Goal: Task Accomplishment & Management: Manage account settings

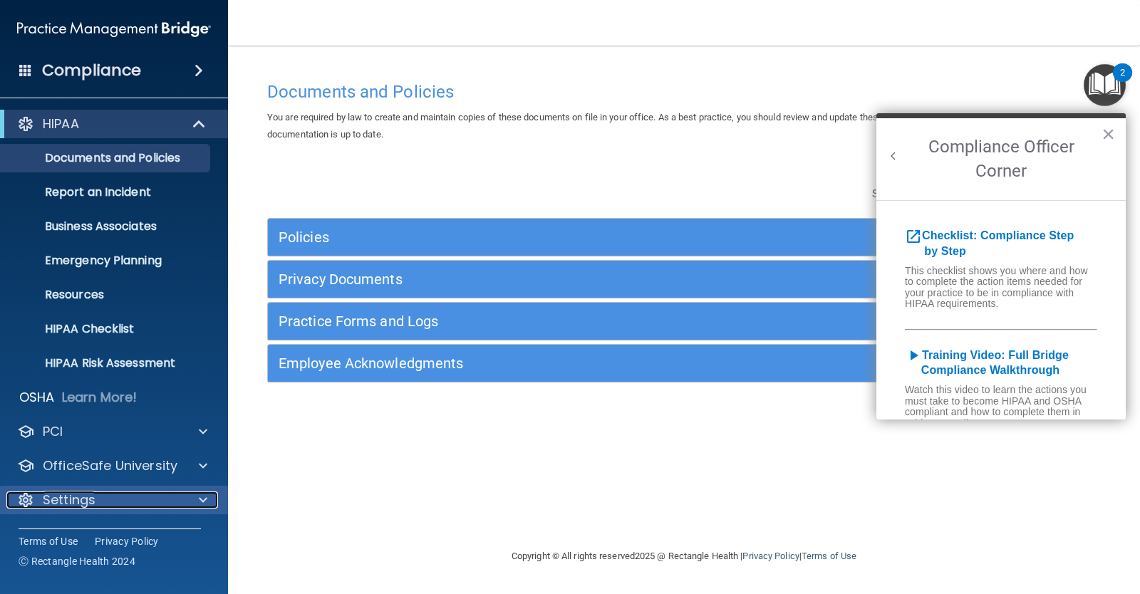
click at [205, 504] on span at bounding box center [203, 499] width 9 height 17
click at [207, 500] on span at bounding box center [203, 499] width 9 height 17
click at [85, 502] on p "Settings" at bounding box center [69, 499] width 53 height 17
click at [1112, 132] on button "×" at bounding box center [1108, 134] width 14 height 23
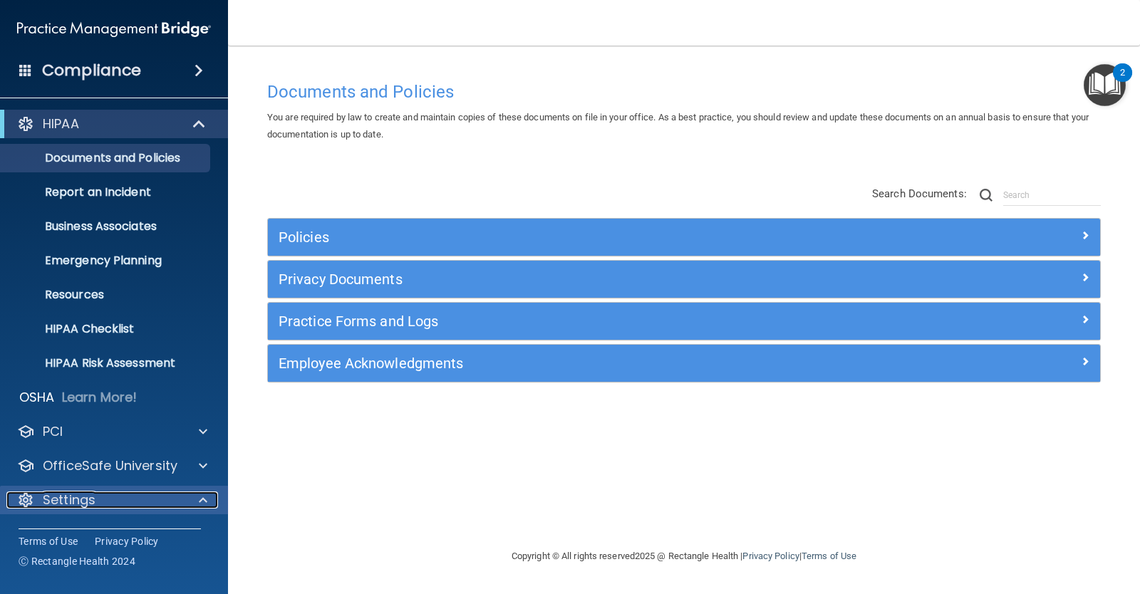
click at [76, 501] on p "Settings" at bounding box center [69, 499] width 53 height 17
click at [202, 504] on span at bounding box center [203, 499] width 9 height 17
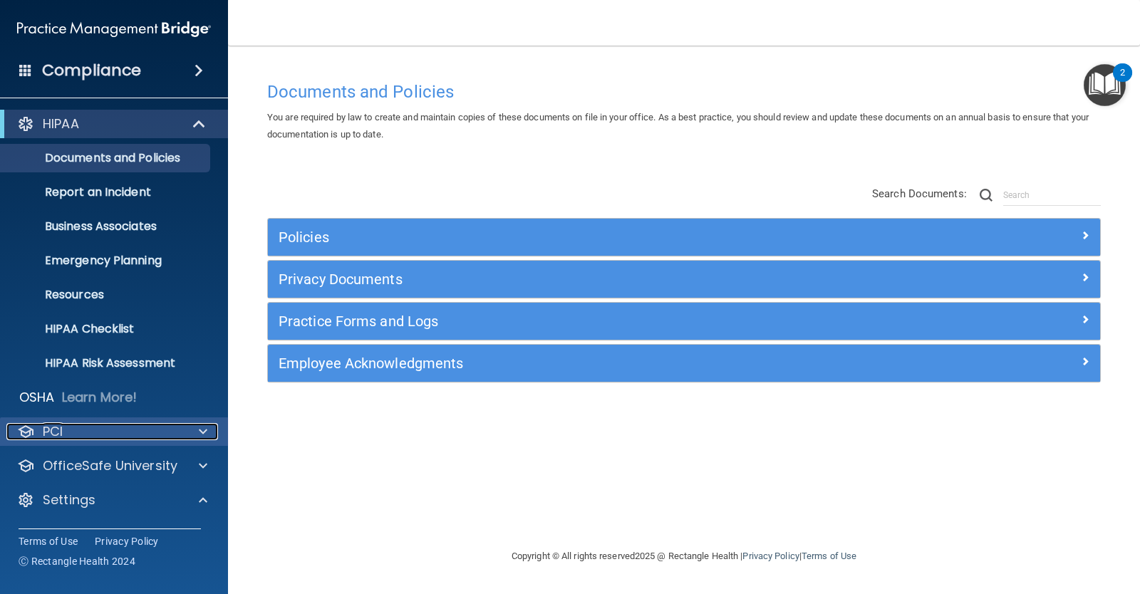
click at [194, 424] on div at bounding box center [201, 431] width 36 height 17
click at [201, 428] on span at bounding box center [203, 431] width 9 height 17
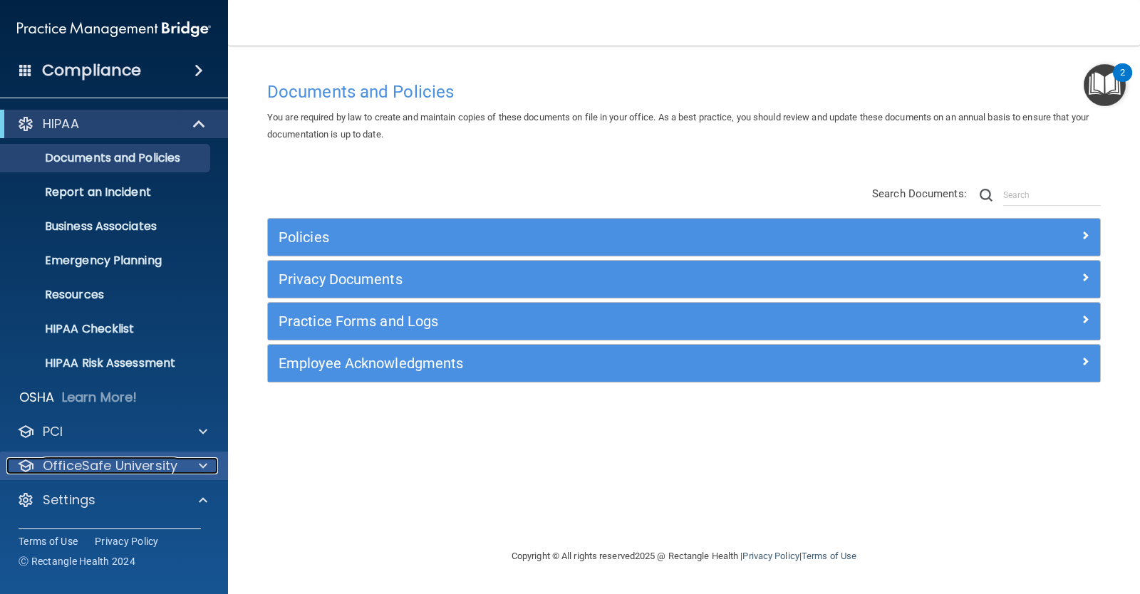
click at [202, 467] on span at bounding box center [203, 465] width 9 height 17
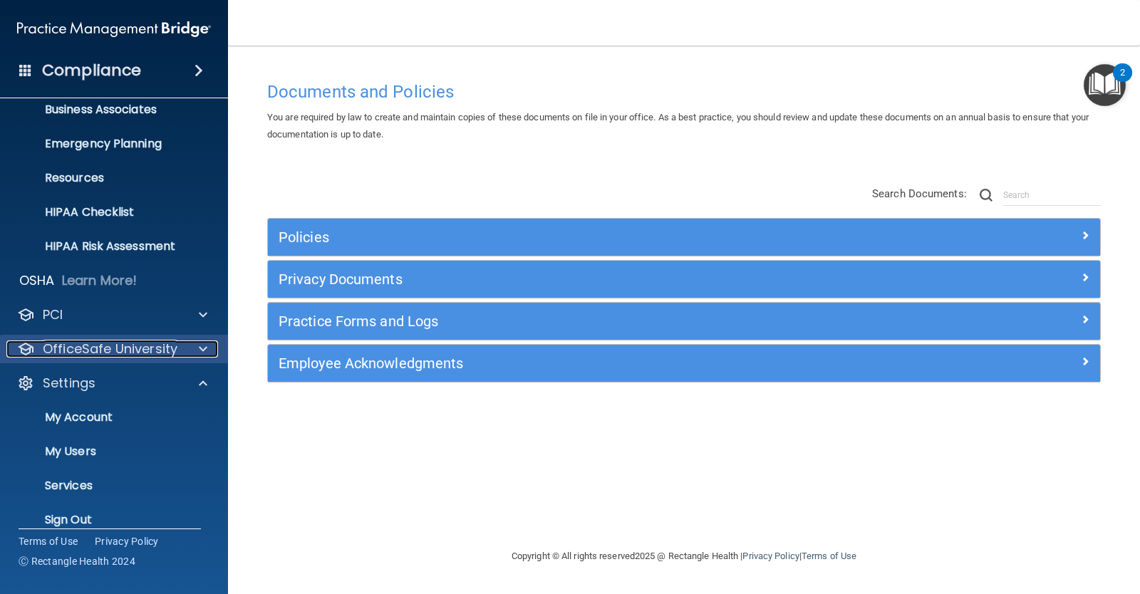
scroll to position [134, 0]
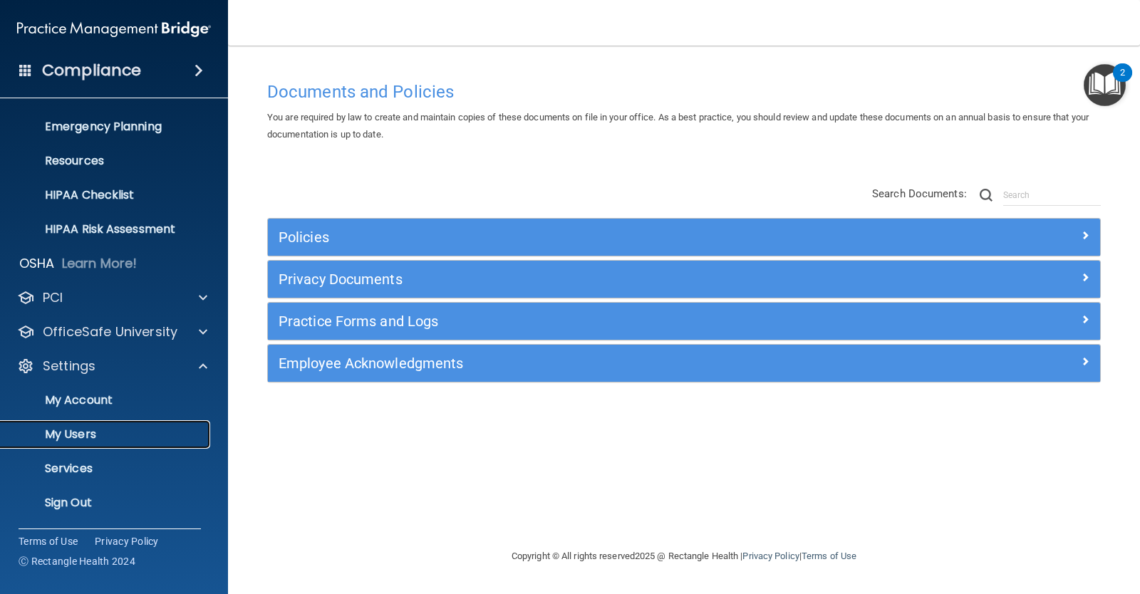
click at [90, 439] on p "My Users" at bounding box center [106, 434] width 194 height 14
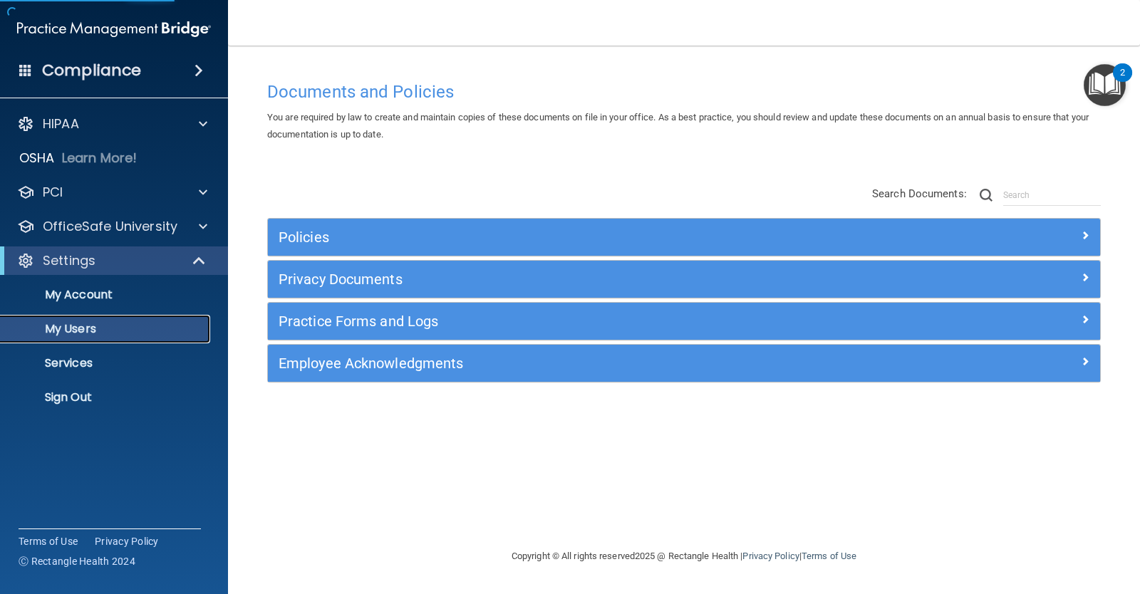
select select "20"
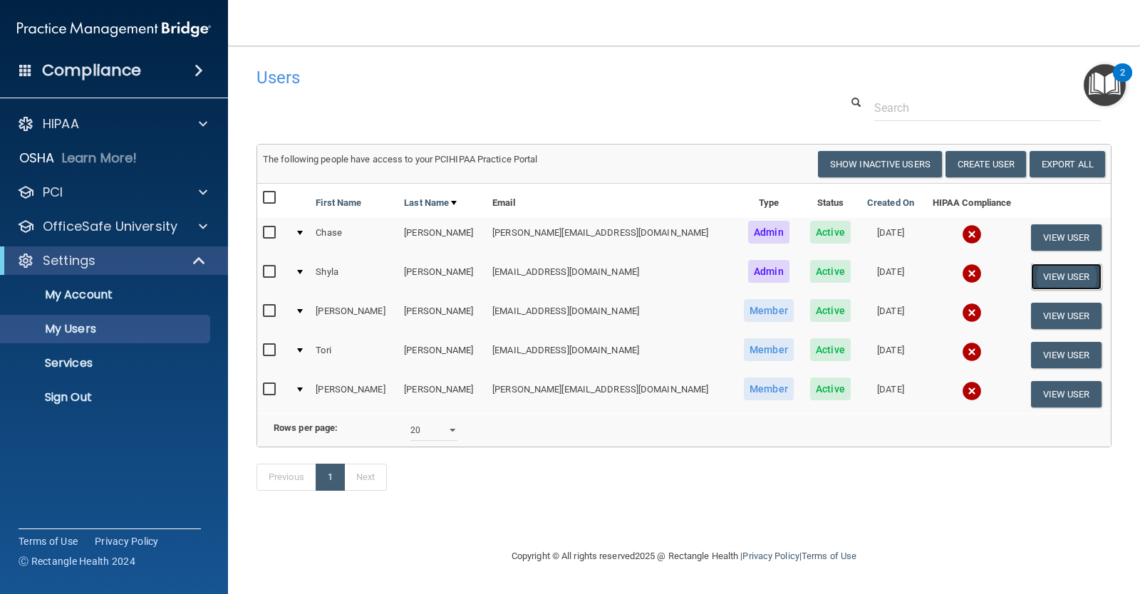
click at [1061, 273] on button "View User" at bounding box center [1066, 277] width 71 height 26
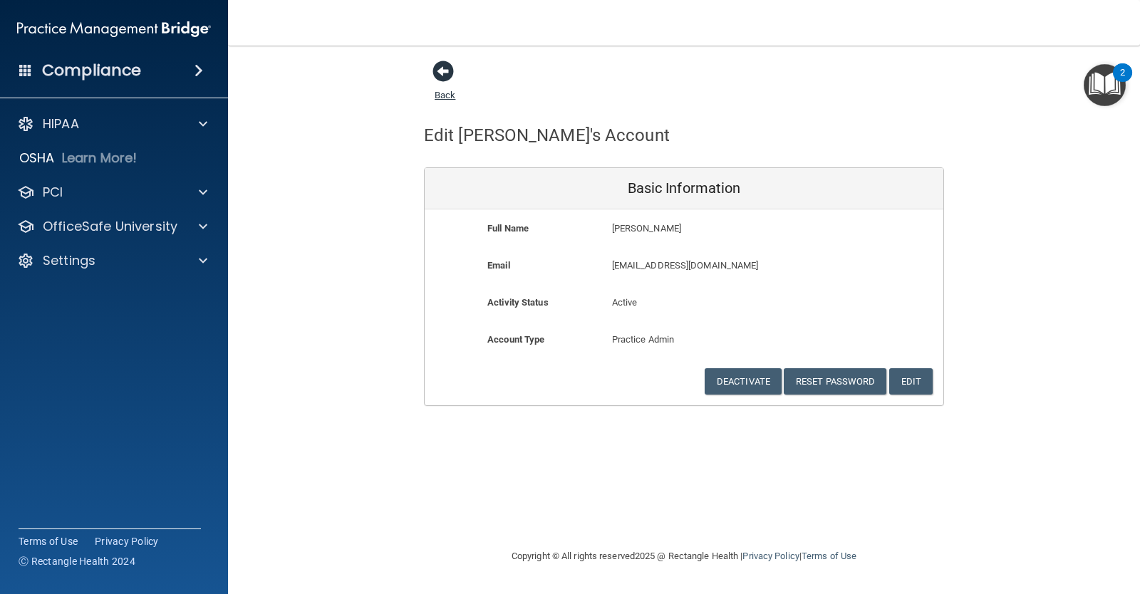
click at [449, 75] on span at bounding box center [442, 71] width 21 height 21
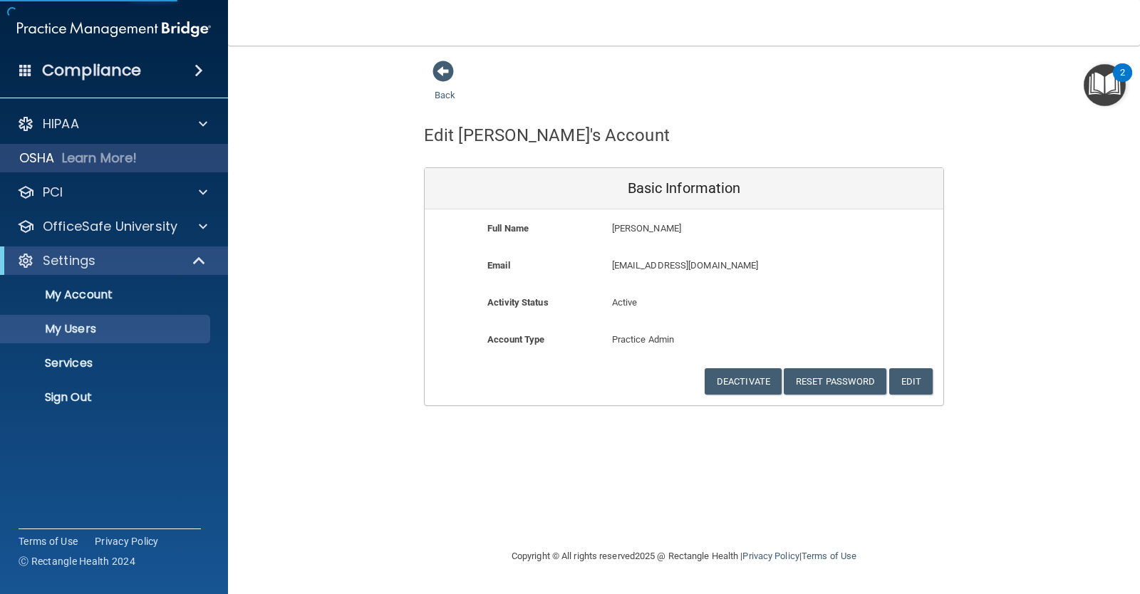
select select "20"
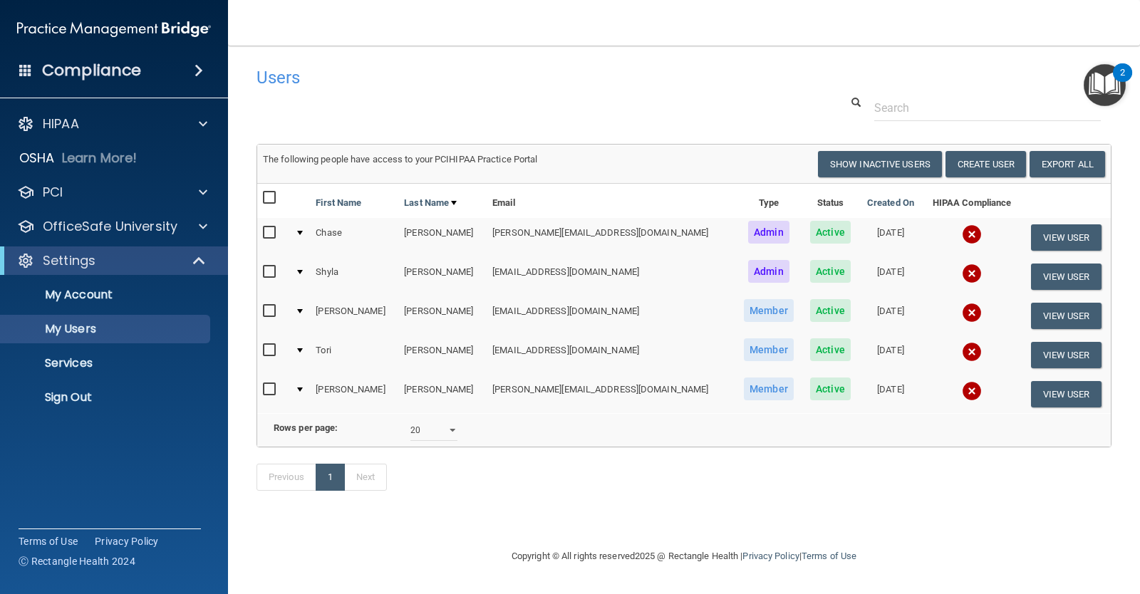
click at [273, 273] on input "checkbox" at bounding box center [271, 271] width 16 height 11
checkbox input "true"
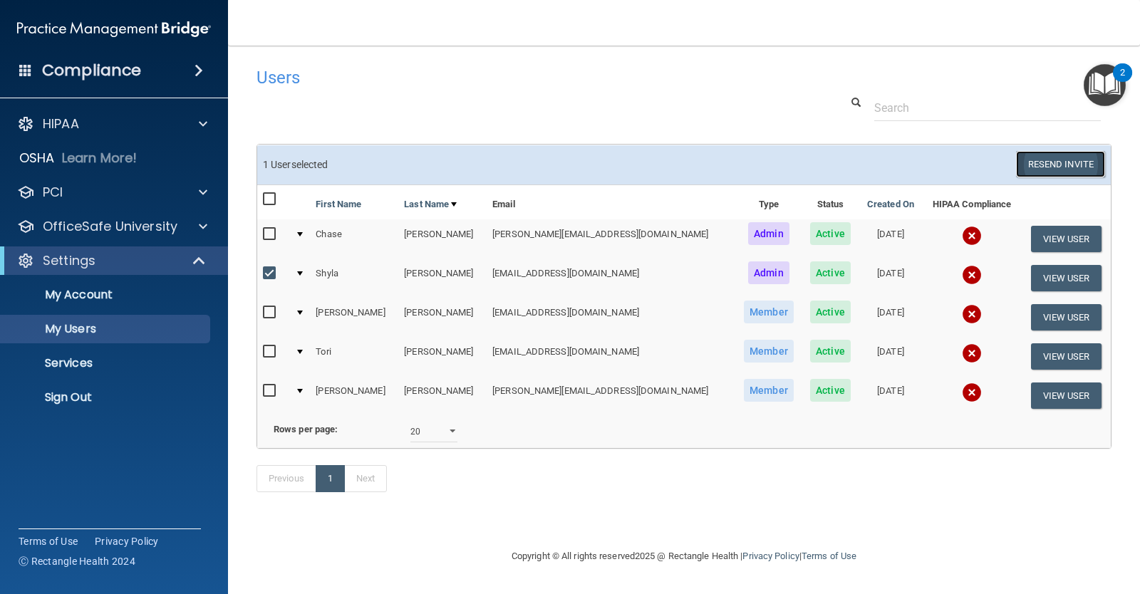
click at [1050, 161] on button "Resend Invite" at bounding box center [1060, 164] width 89 height 26
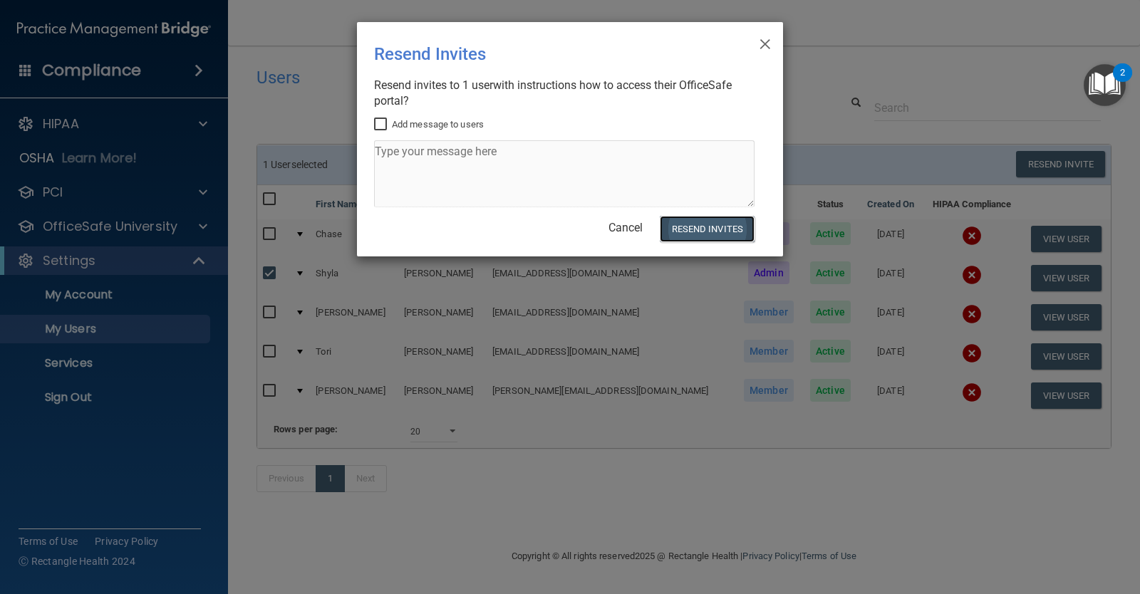
click at [697, 226] on button "Resend Invites" at bounding box center [707, 229] width 95 height 26
